Goal: Task Accomplishment & Management: Use online tool/utility

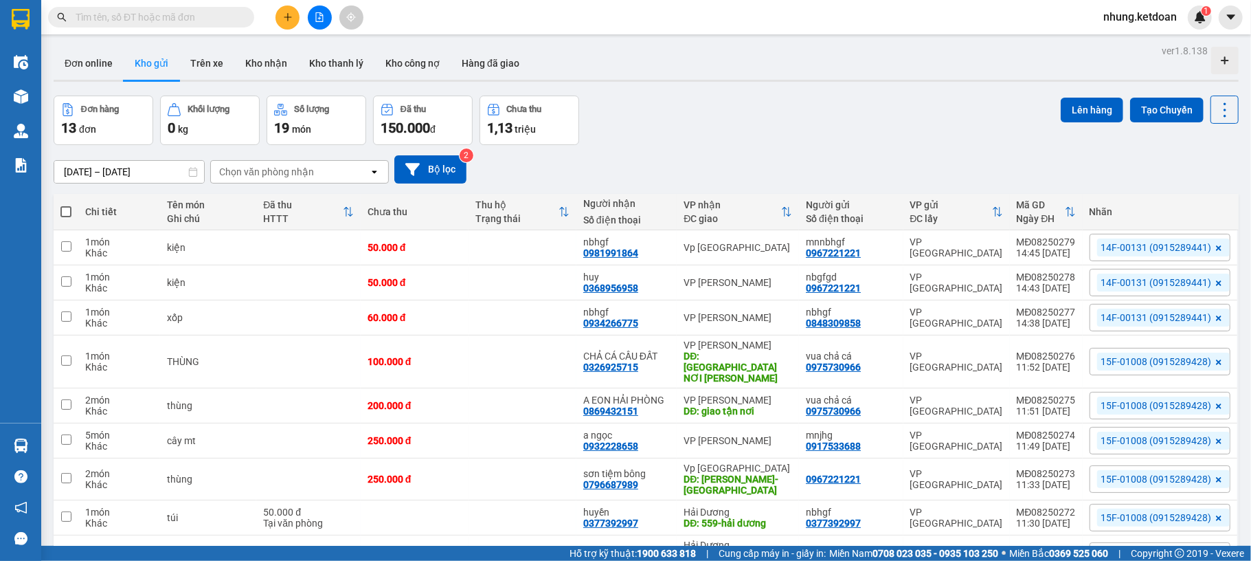
scroll to position [498, 0]
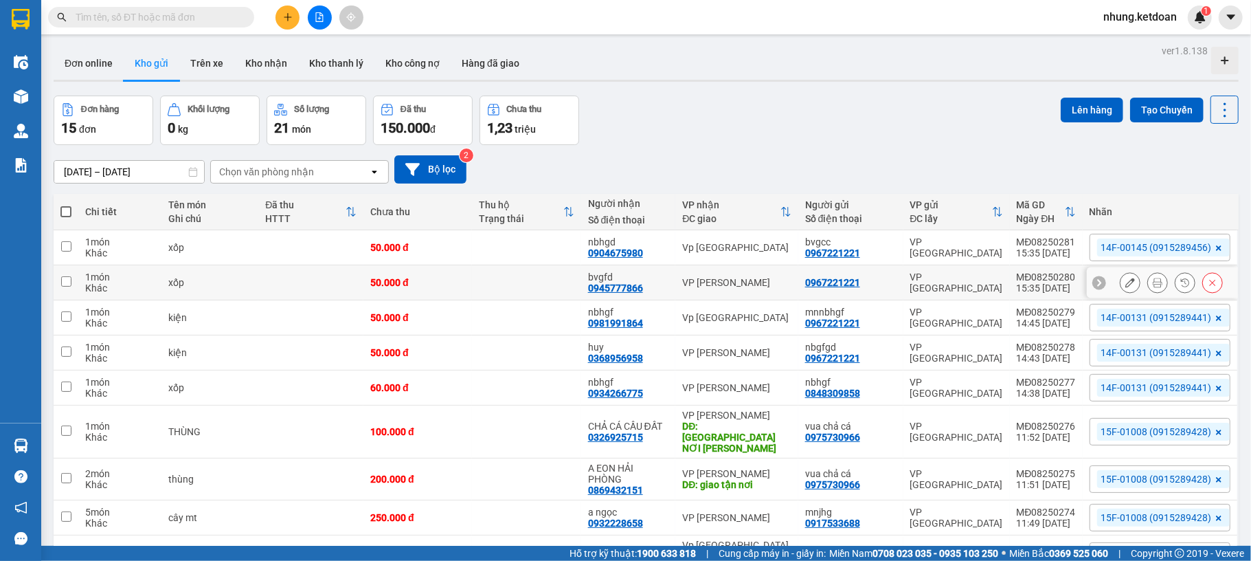
click at [1153, 282] on icon at bounding box center [1158, 283] width 10 height 10
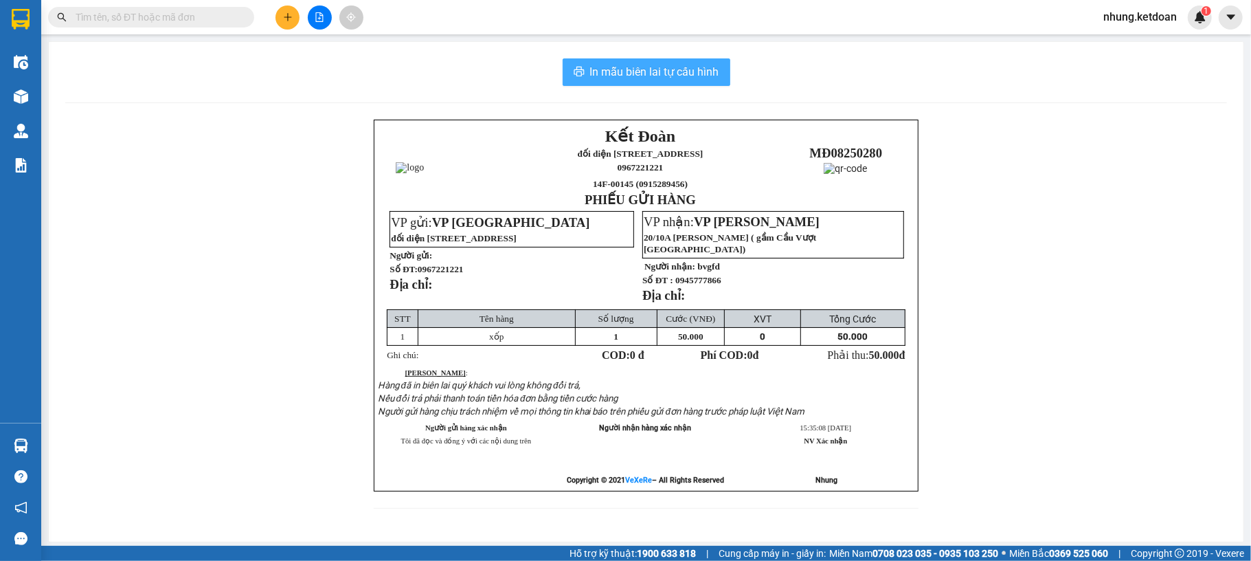
click at [608, 62] on button "In mẫu biên lai tự cấu hình" at bounding box center [647, 71] width 168 height 27
click at [612, 65] on span "In mẫu biên lai tự cấu hình" at bounding box center [654, 71] width 129 height 17
click at [616, 69] on span "In mẫu biên lai tự cấu hình" at bounding box center [654, 71] width 129 height 17
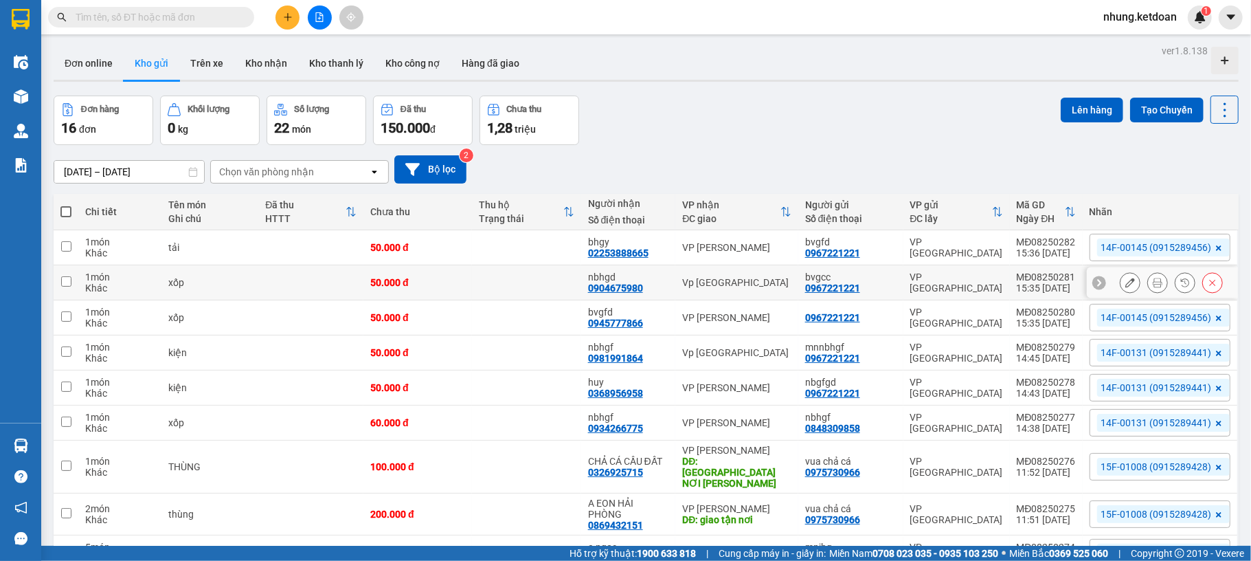
click at [1153, 285] on icon at bounding box center [1158, 283] width 10 height 10
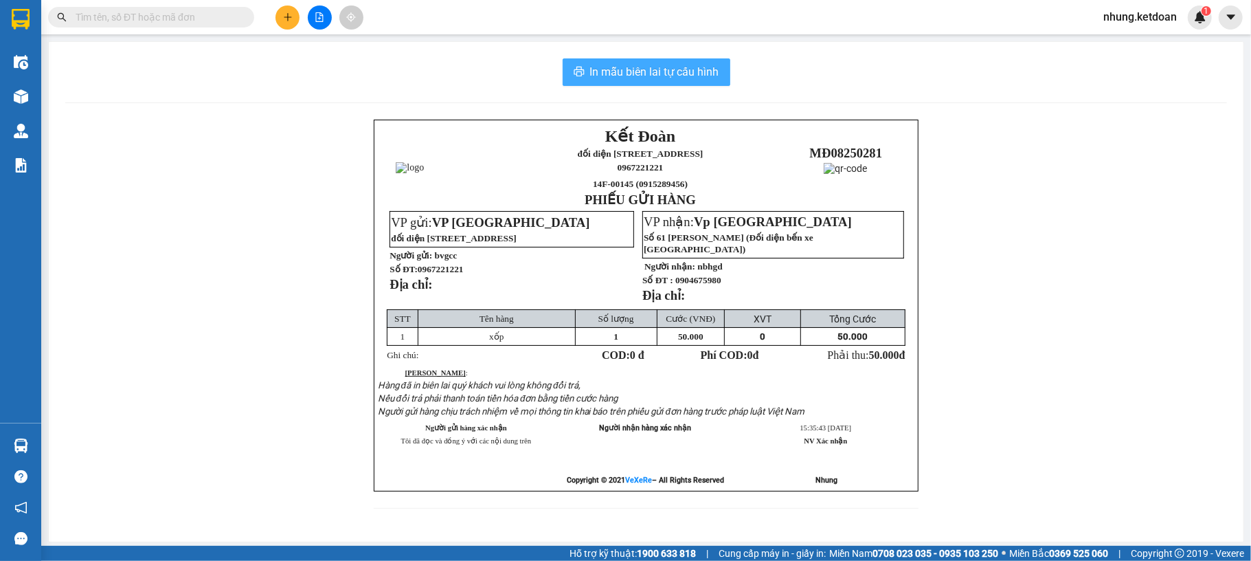
click at [642, 77] on span "In mẫu biên lai tự cấu hình" at bounding box center [654, 71] width 129 height 17
drag, startPoint x: 649, startPoint y: 76, endPoint x: 657, endPoint y: 67, distance: 11.2
click at [657, 67] on span "In mẫu biên lai tự cấu hình" at bounding box center [654, 71] width 129 height 17
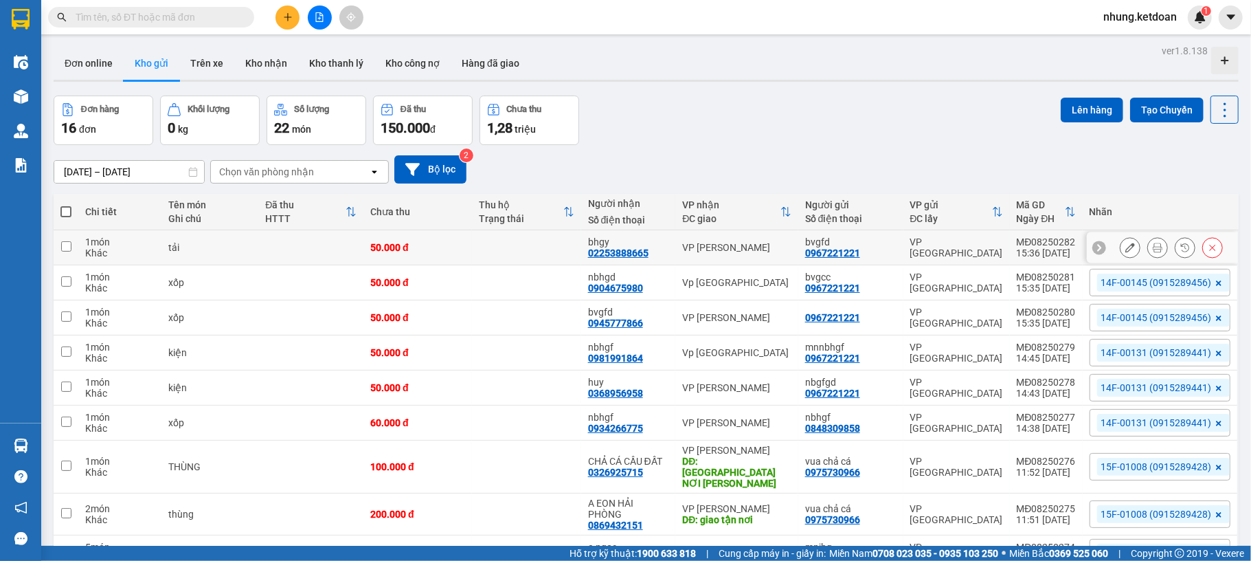
click at [1153, 250] on icon at bounding box center [1158, 248] width 10 height 10
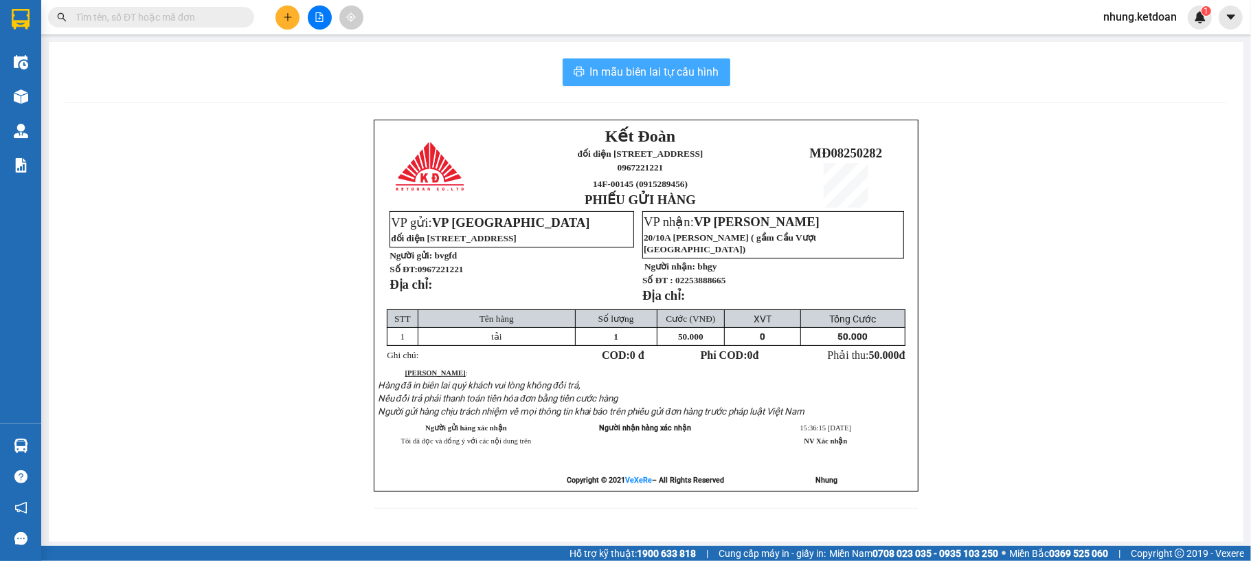
drag, startPoint x: 665, startPoint y: 69, endPoint x: 779, endPoint y: 122, distance: 125.1
click at [664, 70] on span "In mẫu biên lai tự cấu hình" at bounding box center [654, 71] width 129 height 17
